Goal: Information Seeking & Learning: Check status

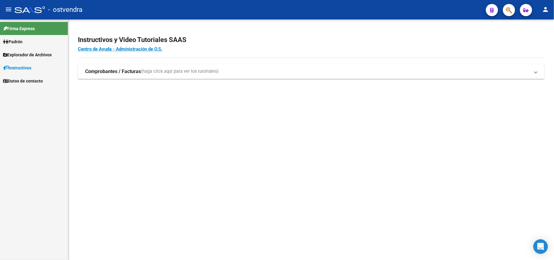
click at [21, 40] on span "Padrón" at bounding box center [12, 41] width 19 height 7
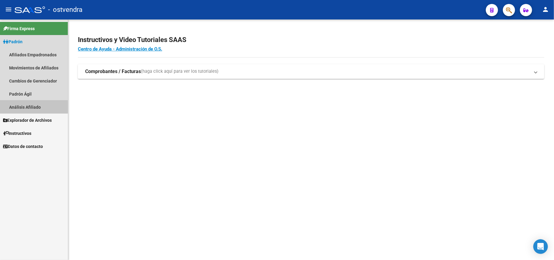
click at [39, 105] on link "Análisis Afiliado" at bounding box center [34, 106] width 68 height 13
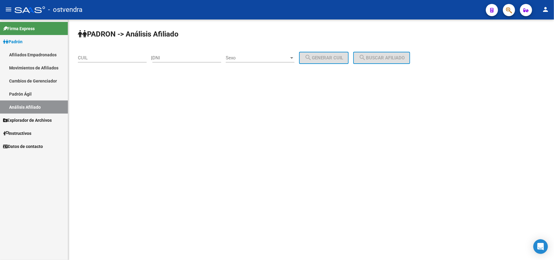
click at [119, 55] on div "CUIL" at bounding box center [112, 55] width 69 height 13
paste input "24-26409620-7"
type input "24-26409620-7"
drag, startPoint x: 389, startPoint y: 58, endPoint x: 360, endPoint y: 67, distance: 30.4
click at [388, 59] on span "search Buscar afiliado" at bounding box center [382, 57] width 46 height 5
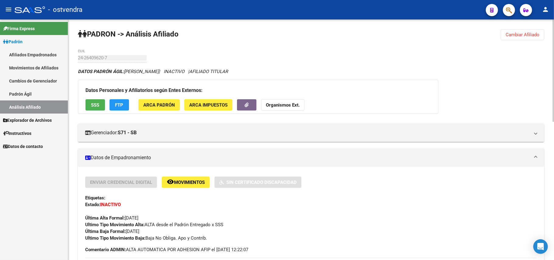
drag, startPoint x: 302, startPoint y: 220, endPoint x: 294, endPoint y: 220, distance: 8.5
click at [302, 220] on div "Última Alta Formal: [DATE]" at bounding box center [311, 214] width 452 height 13
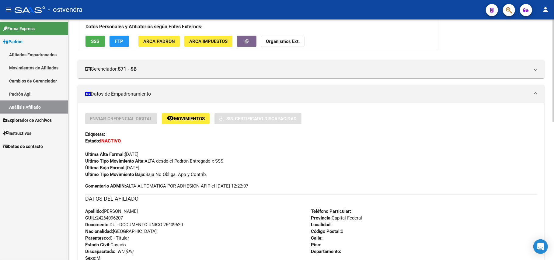
scroll to position [81, 0]
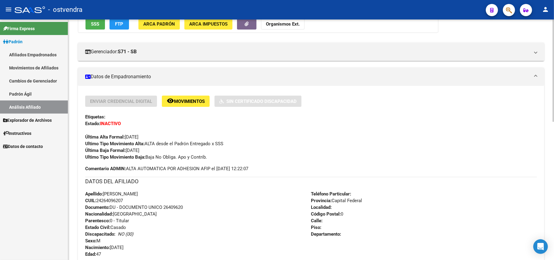
drag, startPoint x: 166, startPoint y: 176, endPoint x: 144, endPoint y: 161, distance: 26.2
click at [166, 175] on div "Enviar Credencial Digital remove_red_eye Movimientos Sin Certificado Discapacid…" at bounding box center [311, 260] width 452 height 328
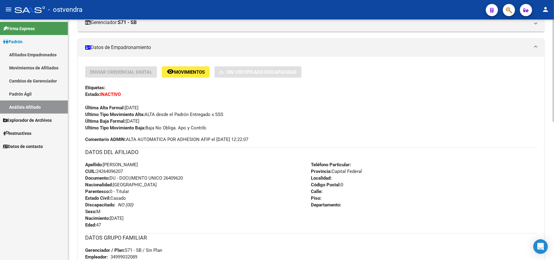
scroll to position [162, 0]
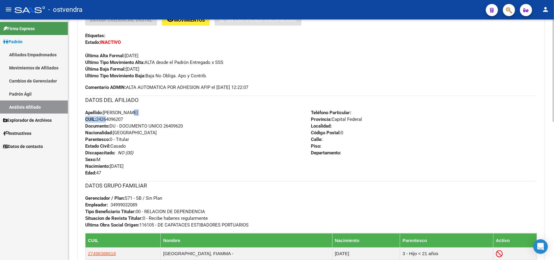
drag, startPoint x: 128, startPoint y: 116, endPoint x: 133, endPoint y: 120, distance: 6.1
click at [105, 120] on div "Apellido: [PERSON_NAME]: 24264096207 Documento: DU - DOCUMENTO UNICO 26409620 N…" at bounding box center [198, 142] width 226 height 67
click at [135, 120] on div "Apellido: [PERSON_NAME]: 24264096207 Documento: DU - DOCUMENTO UNICO 26409620 N…" at bounding box center [198, 142] width 226 height 67
drag, startPoint x: 117, startPoint y: 118, endPoint x: 103, endPoint y: 123, distance: 14.1
click at [103, 123] on div "Apellido: [PERSON_NAME]: 24264096207 Documento: DU - DOCUMENTO UNICO 26409620 N…" at bounding box center [198, 142] width 226 height 67
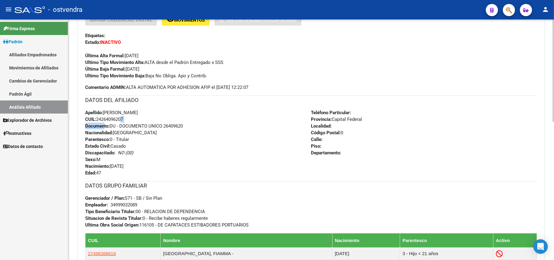
drag, startPoint x: 97, startPoint y: 117, endPoint x: 133, endPoint y: 119, distance: 36.0
click at [133, 119] on div "Apellido: [PERSON_NAME]: 24264096207 Documento: DU - DOCUMENTO UNICO 26409620 N…" at bounding box center [198, 142] width 226 height 67
copy span "24264096207"
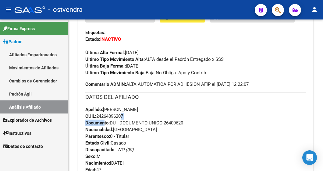
drag, startPoint x: 41, startPoint y: 106, endPoint x: 49, endPoint y: 100, distance: 10.4
click at [41, 105] on link "Análisis Afiliado" at bounding box center [34, 106] width 68 height 13
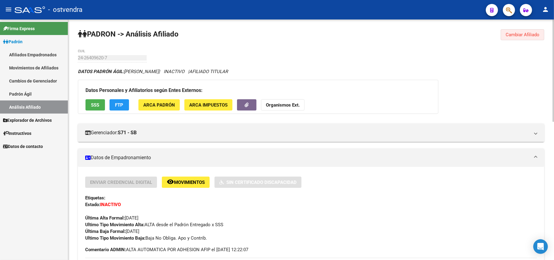
drag, startPoint x: 511, startPoint y: 31, endPoint x: 497, endPoint y: 39, distance: 16.5
click at [511, 32] on button "Cambiar Afiliado" at bounding box center [523, 34] width 44 height 11
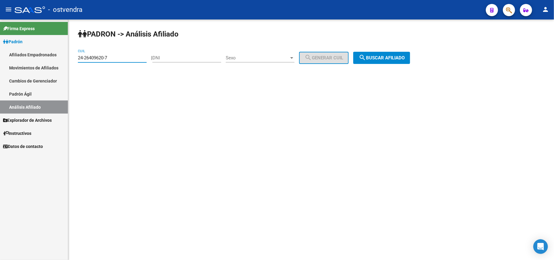
click at [113, 57] on input "24-26409620-7" at bounding box center [112, 57] width 69 height 5
drag, startPoint x: 113, startPoint y: 57, endPoint x: 12, endPoint y: 65, distance: 100.8
click at [4, 70] on mat-sidenav-container "Firma Express Padrón Afiliados Empadronados Movimientos de Afiliados Cambios de…" at bounding box center [277, 139] width 554 height 240
paste input "24-38631585-6"
type input "24-38631585-6"
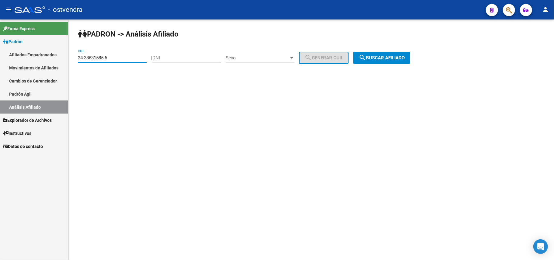
click at [396, 58] on span "search Buscar afiliado" at bounding box center [382, 57] width 46 height 5
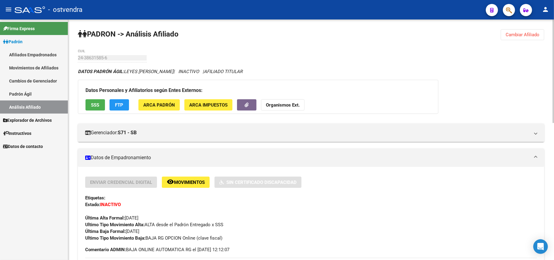
click at [522, 31] on button "Cambiar Afiliado" at bounding box center [523, 34] width 44 height 11
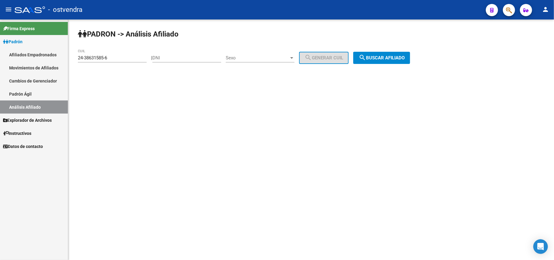
drag, startPoint x: 126, startPoint y: 56, endPoint x: 330, endPoint y: 51, distance: 203.9
click at [154, 58] on app-analisis-afiliado "PADRON -> Análisis Afiliado 24-38631585-6 CUIL | DNI Sexo Sexo search Generar C…" at bounding box center [246, 57] width 337 height 5
click at [380, 56] on span "search Buscar afiliado" at bounding box center [382, 57] width 46 height 5
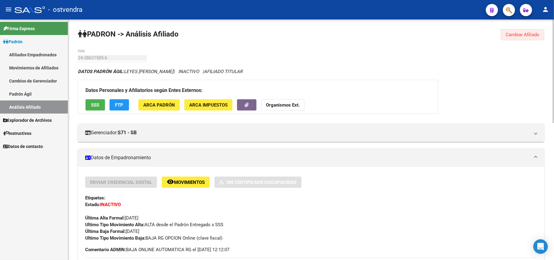
click at [514, 40] on button "Cambiar Afiliado" at bounding box center [523, 34] width 44 height 11
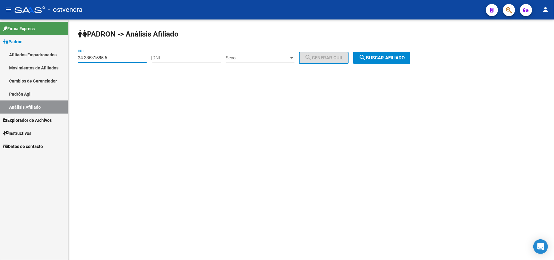
drag, startPoint x: 120, startPoint y: 59, endPoint x: 3, endPoint y: 112, distance: 129.1
click at [3, 112] on mat-sidenav-container "Firma Express Padrón Afiliados Empadronados Movimientos de Afiliados Cambios de…" at bounding box center [277, 139] width 554 height 240
paste input "38-631585"
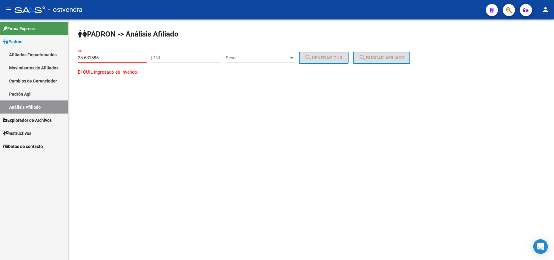
type input "38-631585"
drag, startPoint x: 108, startPoint y: 57, endPoint x: 0, endPoint y: 49, distance: 108.0
click at [0, 49] on mat-sidenav-container "Firma Express Padrón Afiliados Empadronados Movimientos de Afiliados Cambios de…" at bounding box center [277, 139] width 554 height 240
paste input "24-38631585-6"
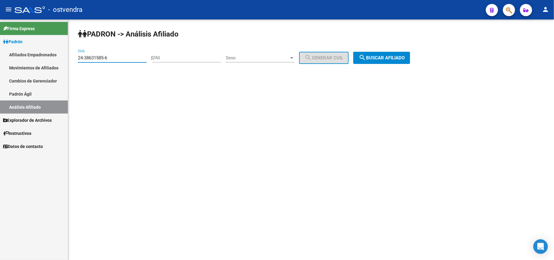
click at [394, 53] on button "search Buscar afiliado" at bounding box center [381, 58] width 57 height 12
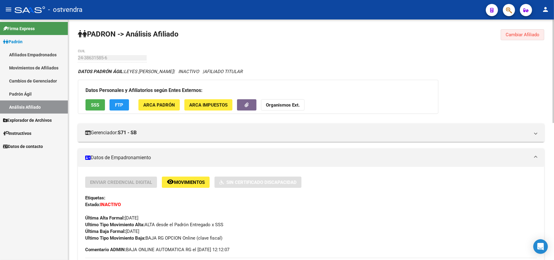
click at [525, 35] on span "Cambiar Afiliado" at bounding box center [523, 34] width 34 height 5
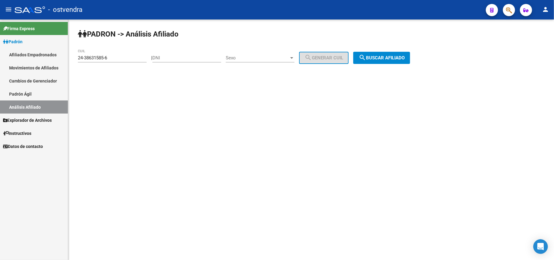
drag, startPoint x: 121, startPoint y: 55, endPoint x: 228, endPoint y: 83, distance: 110.3
click at [132, 68] on div "24-38631585-6 CUIL" at bounding box center [112, 58] width 69 height 19
drag, startPoint x: 393, startPoint y: 58, endPoint x: 137, endPoint y: 98, distance: 259.6
click at [371, 63] on button "search Buscar afiliado" at bounding box center [381, 58] width 57 height 12
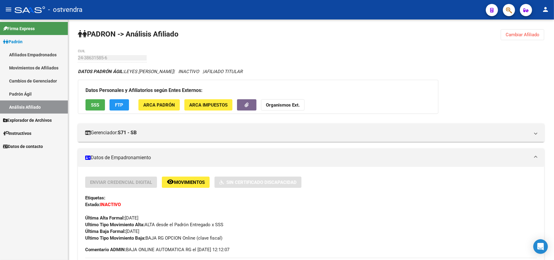
drag, startPoint x: 136, startPoint y: 55, endPoint x: 22, endPoint y: 67, distance: 114.7
click at [3, 63] on mat-sidenav-container "Firma Express Padrón Afiliados Empadronados Movimientos de Afiliados Cambios de…" at bounding box center [277, 139] width 554 height 240
drag, startPoint x: 520, startPoint y: 39, endPoint x: 142, endPoint y: 68, distance: 379.0
drag, startPoint x: 528, startPoint y: 36, endPoint x: 522, endPoint y: 38, distance: 6.4
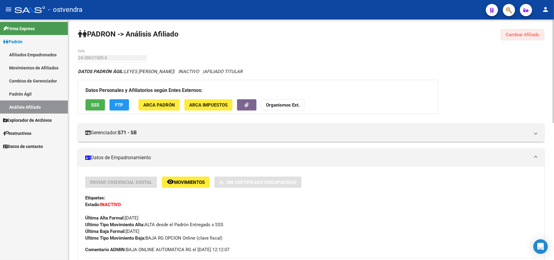
click at [525, 36] on span "Cambiar Afiliado" at bounding box center [523, 34] width 34 height 5
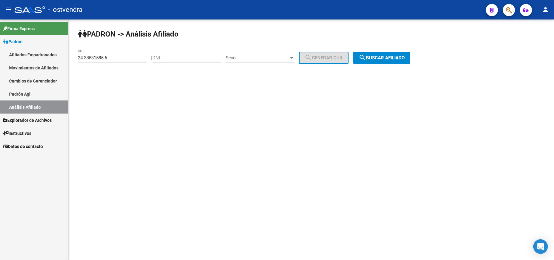
drag, startPoint x: 116, startPoint y: 54, endPoint x: 115, endPoint y: 57, distance: 3.3
click at [115, 57] on div "24-38631585-6 CUIL" at bounding box center [112, 55] width 69 height 13
click at [138, 57] on input "24-38631585-6" at bounding box center [112, 57] width 69 height 5
click at [121, 61] on div "24-38631585-6 CUIL" at bounding box center [112, 55] width 69 height 13
drag, startPoint x: 120, startPoint y: 60, endPoint x: 112, endPoint y: 56, distance: 8.3
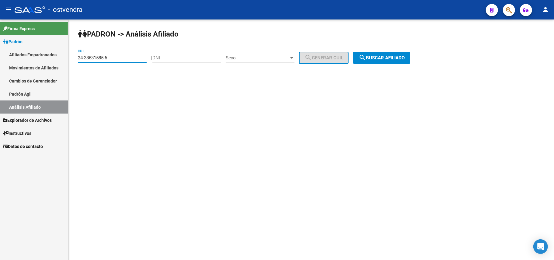
click at [115, 57] on input "24-38631585-6" at bounding box center [112, 57] width 69 height 5
drag, startPoint x: 112, startPoint y: 56, endPoint x: 9, endPoint y: 53, distance: 103.8
click at [1, 55] on mat-sidenav-container "Firma Express Padrón Afiliados Empadronados Movimientos de Afiliados Cambios de…" at bounding box center [277, 139] width 554 height 240
paste input
drag, startPoint x: 401, startPoint y: 56, endPoint x: 397, endPoint y: 56, distance: 4.3
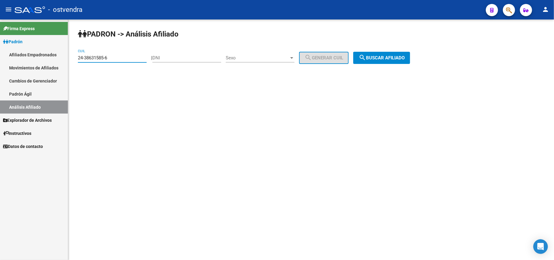
click at [401, 56] on span "search Buscar afiliado" at bounding box center [382, 57] width 46 height 5
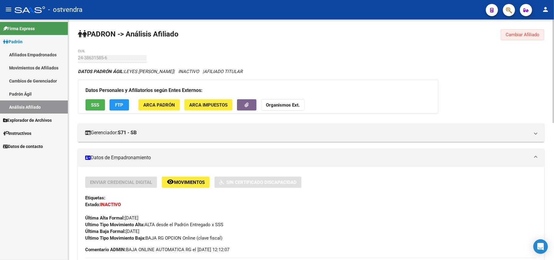
drag, startPoint x: 532, startPoint y: 38, endPoint x: 428, endPoint y: 39, distance: 104.1
click at [531, 38] on button "Cambiar Afiliado" at bounding box center [523, 34] width 44 height 11
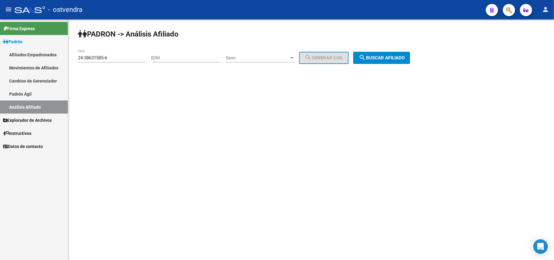
click at [119, 56] on input "24-38631585-6" at bounding box center [112, 57] width 69 height 5
drag, startPoint x: 0, startPoint y: 56, endPoint x: 10, endPoint y: 59, distance: 10.8
click at [0, 58] on mat-sidenav-container "Firma Express Padrón Afiliados Empadronados Movimientos de Afiliados Cambios de…" at bounding box center [277, 139] width 554 height 240
paste input "7-1783881"
drag, startPoint x: 396, startPoint y: 52, endPoint x: 391, endPoint y: 56, distance: 6.5
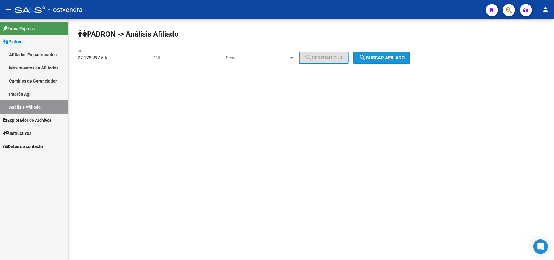
click at [393, 51] on div "PADRON -> Análisis Afiliado 27-17838815-6 CUIL | DNI Sexo Sexo search Generar C…" at bounding box center [311, 51] width 486 height 64
drag, startPoint x: 402, startPoint y: 61, endPoint x: 342, endPoint y: 55, distance: 59.9
click at [399, 61] on button "search Buscar afiliado" at bounding box center [381, 58] width 57 height 12
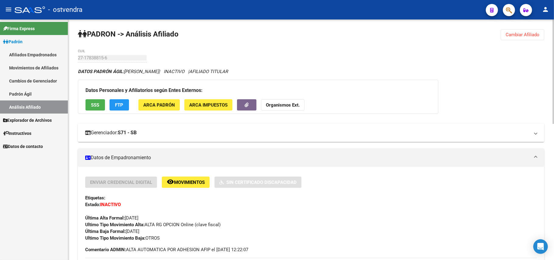
drag, startPoint x: 183, startPoint y: 138, endPoint x: 201, endPoint y: 133, distance: 19.1
click at [201, 133] on mat-expansion-panel-header "Gerenciador: S71 - SB" at bounding box center [311, 133] width 466 height 18
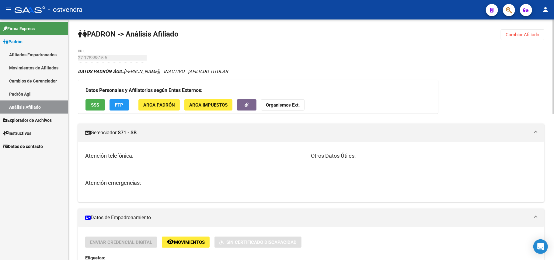
drag, startPoint x: 531, startPoint y: 37, endPoint x: 196, endPoint y: 200, distance: 372.5
drag, startPoint x: 179, startPoint y: 136, endPoint x: 189, endPoint y: 132, distance: 10.9
click at [183, 135] on mat-expansion-panel-header "Gerenciador: S71 - SB" at bounding box center [311, 133] width 466 height 18
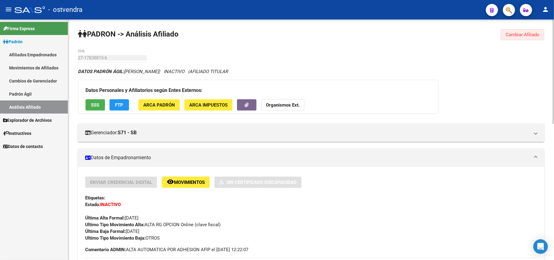
drag, startPoint x: 521, startPoint y: 35, endPoint x: 213, endPoint y: 43, distance: 308.0
click at [521, 35] on span "Cambiar Afiliado" at bounding box center [523, 34] width 34 height 5
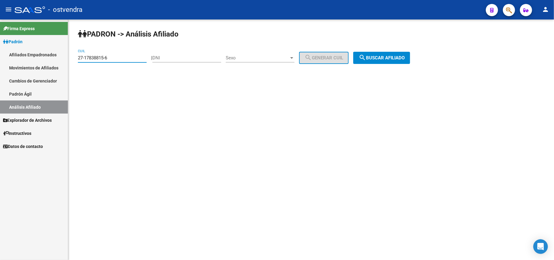
drag, startPoint x: 121, startPoint y: 58, endPoint x: 0, endPoint y: 20, distance: 126.9
click at [0, 20] on mat-sidenav-container "Firma Express Padrón Afiliados Empadronados Movimientos de Afiliados Cambios de…" at bounding box center [277, 139] width 554 height 240
paste input "22718898-2"
click at [393, 66] on div "PADRON -> Análisis Afiliado 27-22718898-2 CUIL | DNI Sexo Sexo search Generar C…" at bounding box center [311, 51] width 486 height 64
drag, startPoint x: 393, startPoint y: 57, endPoint x: 342, endPoint y: 55, distance: 51.5
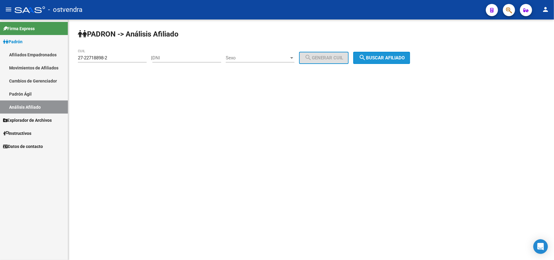
click at [390, 55] on span "search Buscar afiliado" at bounding box center [382, 57] width 46 height 5
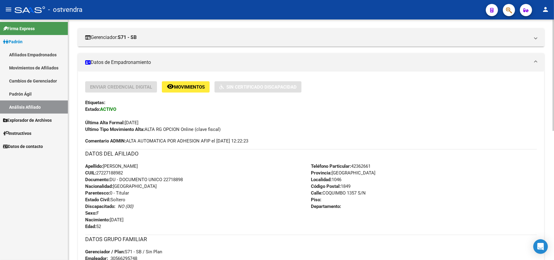
scroll to position [81, 0]
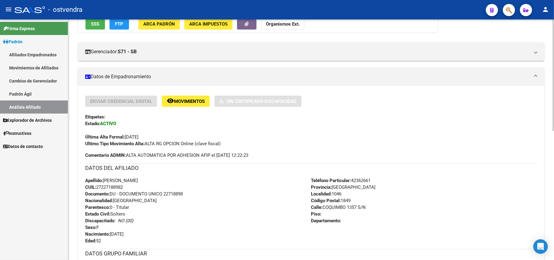
click at [131, 122] on div "Enviar Credencial Digital remove_red_eye Movimientos Sin Certificado Discapacid…" at bounding box center [311, 121] width 452 height 51
click at [131, 123] on div "Enviar Credencial Digital remove_red_eye Movimientos Sin Certificado Discapacid…" at bounding box center [311, 121] width 452 height 51
click at [133, 124] on div "Enviar Credencial Digital remove_red_eye Movimientos Sin Certificado Discapacid…" at bounding box center [311, 121] width 452 height 51
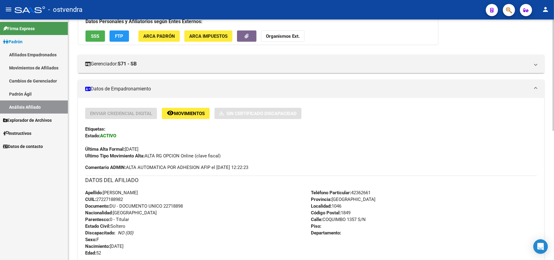
scroll to position [122, 0]
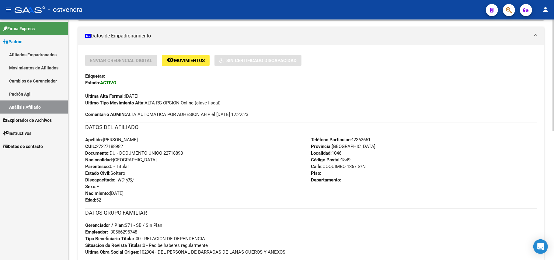
drag, startPoint x: 126, startPoint y: 186, endPoint x: 130, endPoint y: 154, distance: 32.0
click at [128, 178] on div "Apellido: [PERSON_NAME]: 27227188982 Documento: DU - DOCUMENTO UNICO 22718898 N…" at bounding box center [198, 169] width 226 height 67
drag, startPoint x: 129, startPoint y: 147, endPoint x: 122, endPoint y: 147, distance: 7.3
click at [124, 147] on div "Apellido: [PERSON_NAME]: 27227188982 Documento: DU - DOCUMENTO UNICO 22718898 N…" at bounding box center [198, 169] width 226 height 67
click at [133, 148] on div "Apellido: [PERSON_NAME]: 27227188982 Documento: DU - DOCUMENTO UNICO 22718898 N…" at bounding box center [198, 169] width 226 height 67
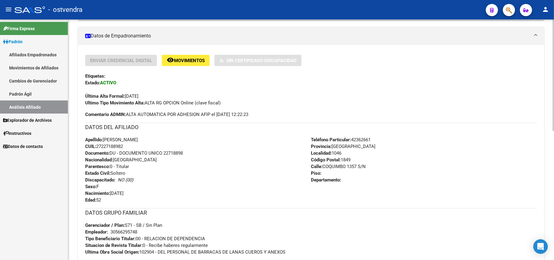
drag, startPoint x: 127, startPoint y: 146, endPoint x: 98, endPoint y: 145, distance: 29.2
click at [98, 145] on div "Apellido: [PERSON_NAME]: 27227188982 Documento: DU - DOCUMENTO UNICO 22718898 N…" at bounding box center [198, 169] width 226 height 67
copy span "27227188982"
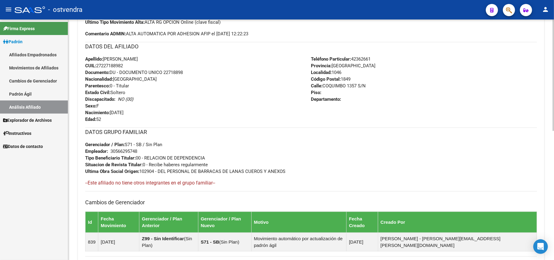
scroll to position [203, 0]
copy span "27227188982"
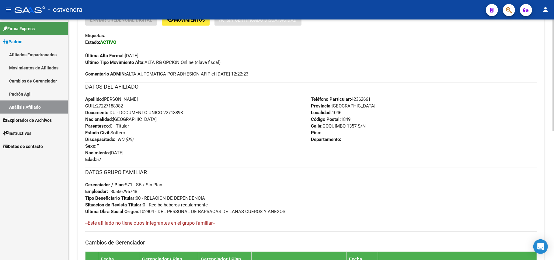
copy span "27227188982"
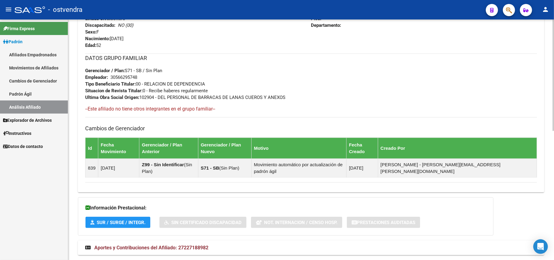
scroll to position [280, 0]
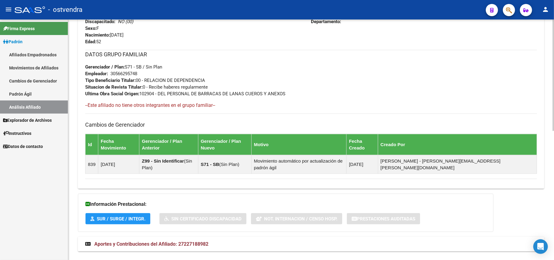
click at [245, 80] on div "DATOS GRUPO FAMILIAR Gerenciador / Plan: S71 - SB / Sin Plan Empleador: 3056629…" at bounding box center [311, 73] width 452 height 47
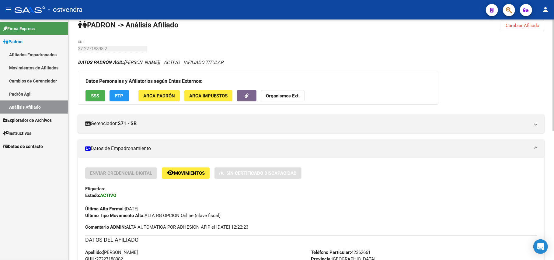
scroll to position [0, 0]
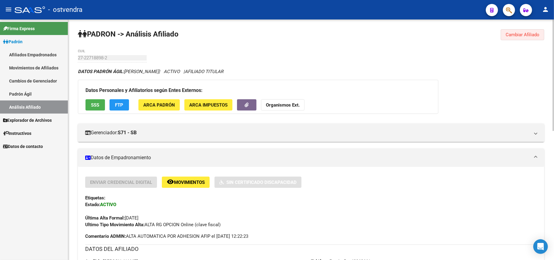
click at [515, 32] on span "Cambiar Afiliado" at bounding box center [523, 34] width 34 height 5
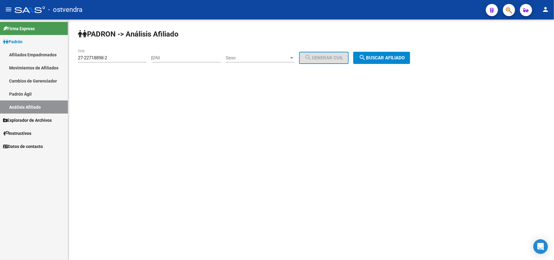
drag, startPoint x: 119, startPoint y: 54, endPoint x: 115, endPoint y: 58, distance: 6.0
click at [119, 54] on div "27-22718898-2 CUIL" at bounding box center [112, 55] width 69 height 13
drag, startPoint x: 113, startPoint y: 60, endPoint x: 4, endPoint y: 50, distance: 110.3
click at [4, 50] on mat-sidenav-container "Firma Express Padrón Afiliados Empadronados Movimientos de Afiliados Cambios de…" at bounding box center [277, 139] width 554 height 240
paste input
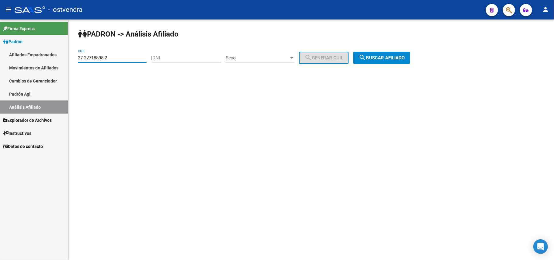
type input "27-22718898-2"
click at [404, 51] on div "PADRON -> Análisis Afiliado 27-22718898-2 CUIL | DNI Sexo Sexo search Generar C…" at bounding box center [311, 51] width 486 height 64
drag, startPoint x: 403, startPoint y: 57, endPoint x: 400, endPoint y: 57, distance: 3.7
click at [403, 57] on span "search Buscar afiliado" at bounding box center [382, 57] width 46 height 5
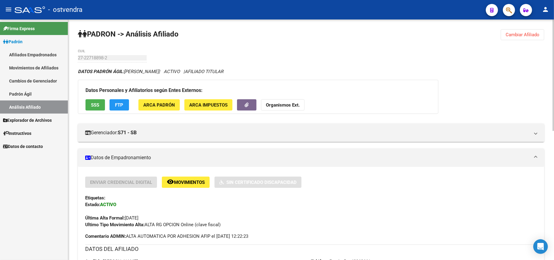
click at [518, 37] on button "Cambiar Afiliado" at bounding box center [523, 34] width 44 height 11
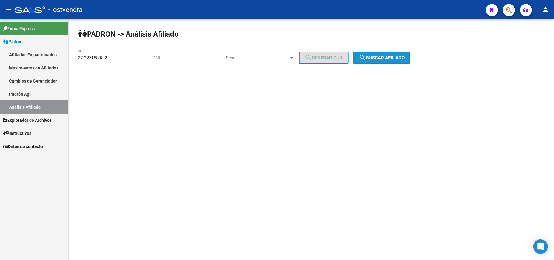
click at [375, 58] on span "search Buscar afiliado" at bounding box center [382, 57] width 46 height 5
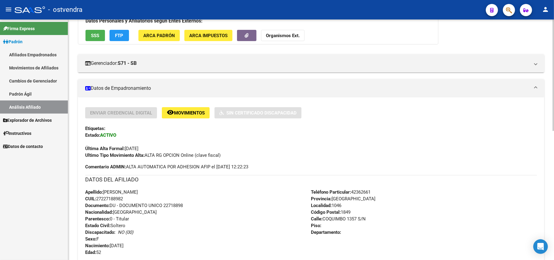
scroll to position [162, 0]
